Goal: Information Seeking & Learning: Get advice/opinions

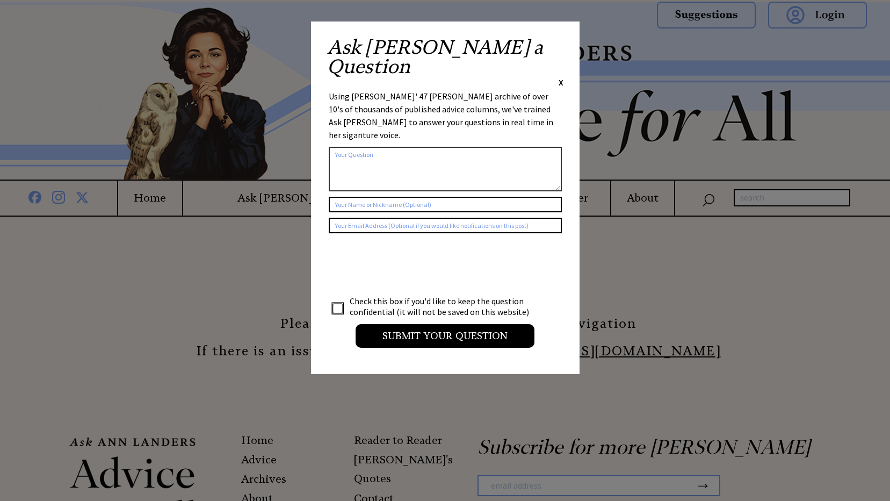
click at [563, 77] on span "X" at bounding box center [561, 82] width 5 height 11
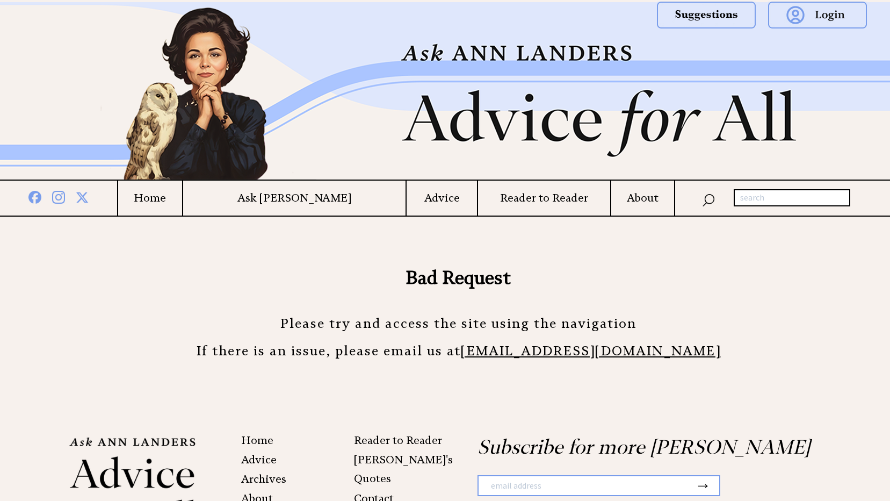
click at [406, 188] on td "Advice" at bounding box center [441, 198] width 71 height 35
click at [407, 199] on h4 "Advice" at bounding box center [442, 197] width 70 height 13
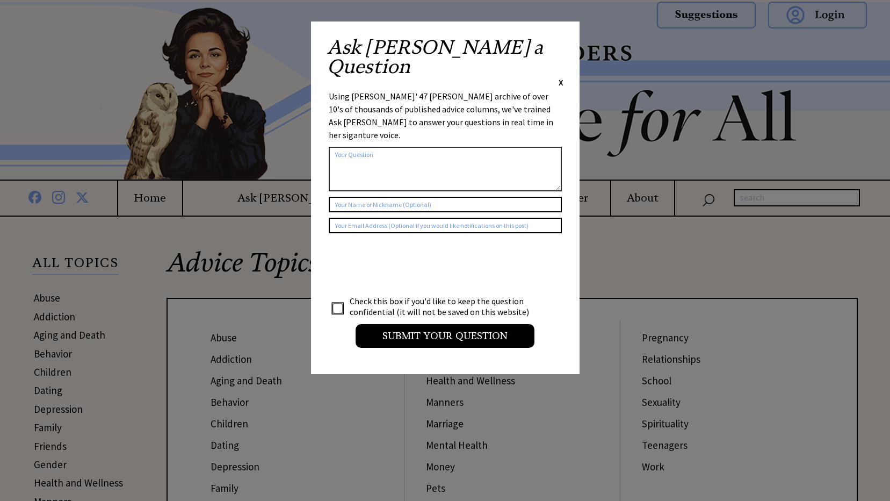
click at [561, 77] on span "X" at bounding box center [561, 82] width 5 height 11
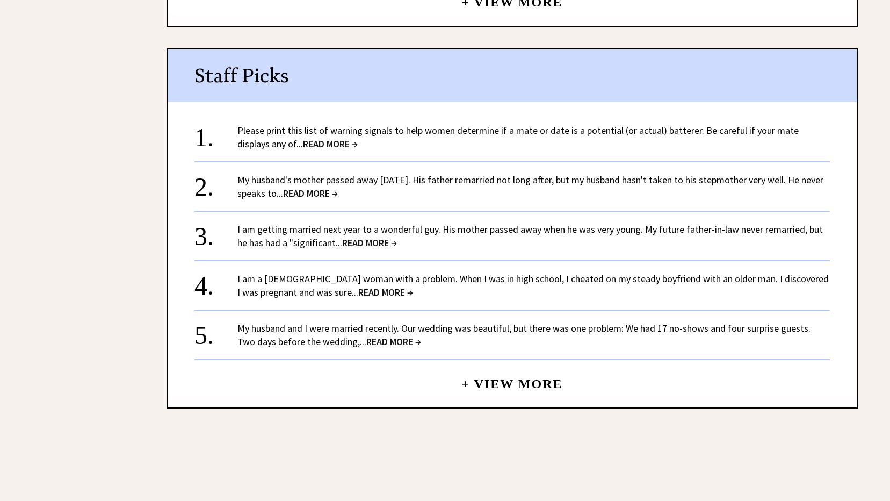
scroll to position [1515, 0]
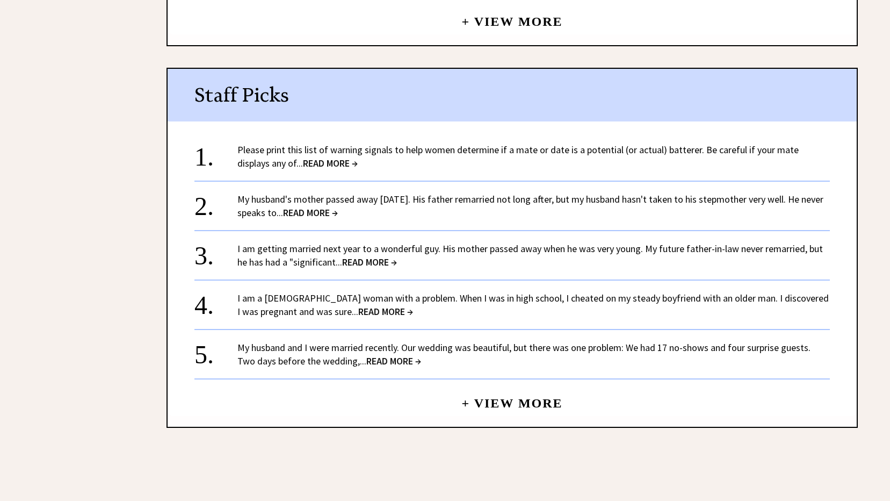
click at [328, 203] on link "My husband's mother passed away [DATE]. His father remarried not long after, bu…" at bounding box center [531, 206] width 586 height 26
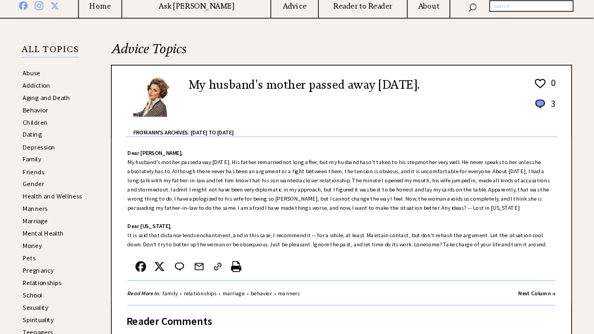
scroll to position [215, 0]
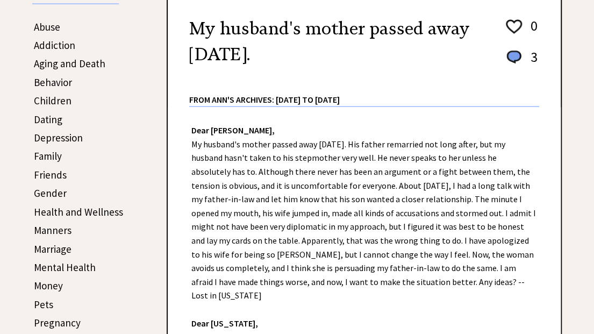
drag, startPoint x: 868, startPoint y: 0, endPoint x: 369, endPoint y: 78, distance: 505.3
click at [369, 78] on div "From Ann's Archives: 1955 to 2002" at bounding box center [364, 91] width 350 height 28
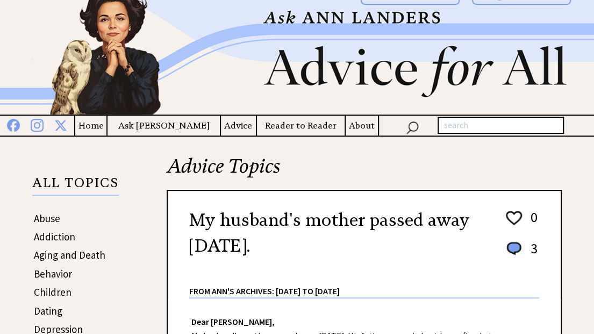
scroll to position [0, 0]
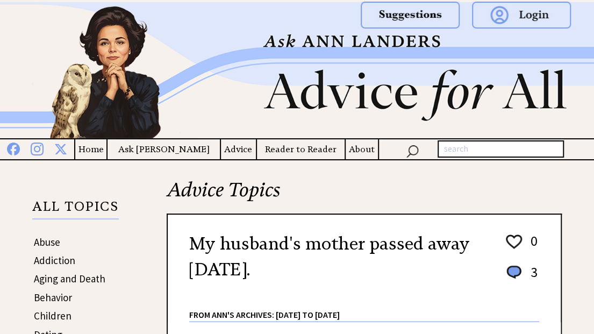
click at [196, 54] on img at bounding box center [297, 70] width 594 height 136
